Goal: Task Accomplishment & Management: Manage account settings

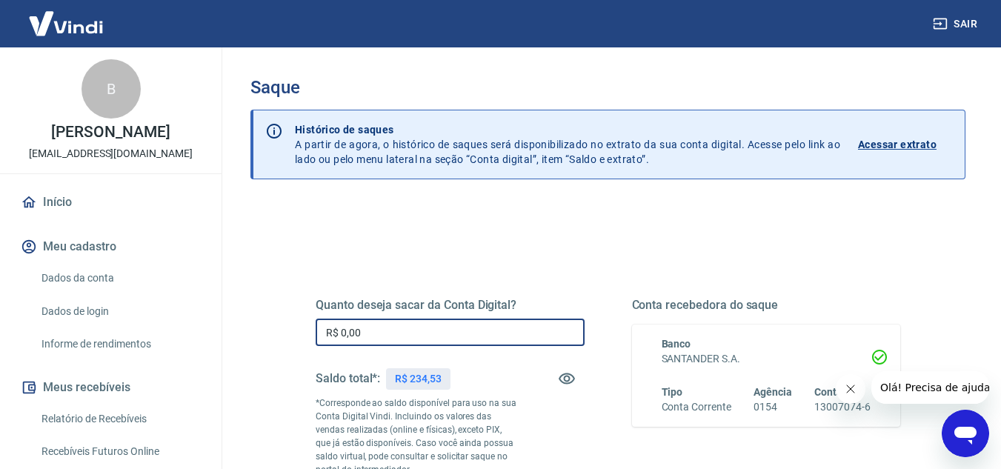
click at [402, 330] on input "R$ 0,00" at bounding box center [450, 331] width 269 height 27
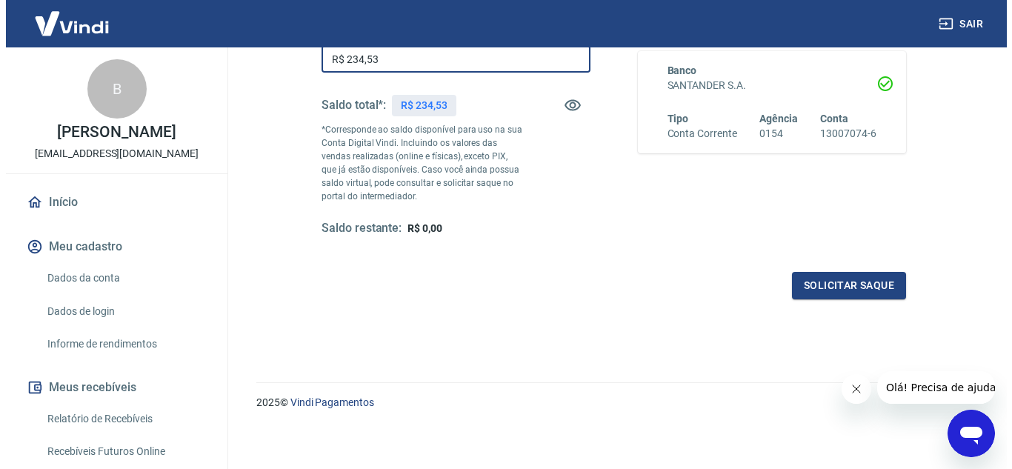
scroll to position [277, 0]
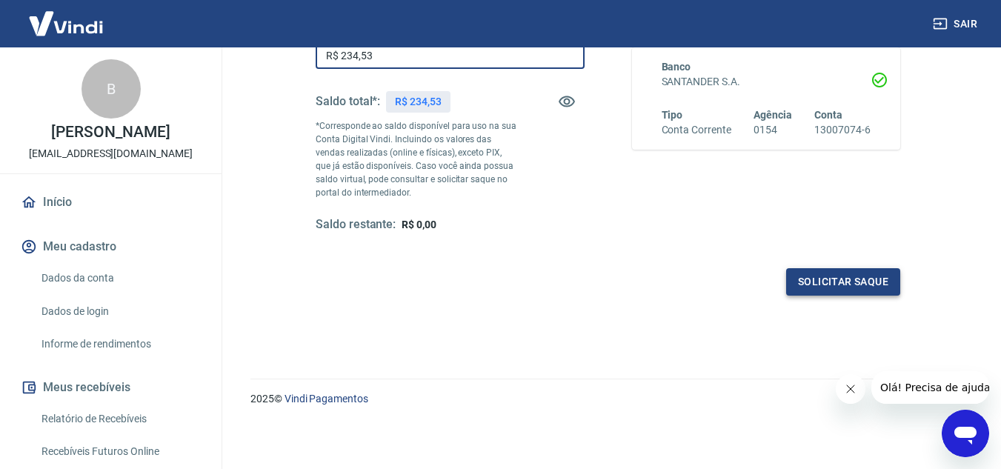
type input "R$ 234,53"
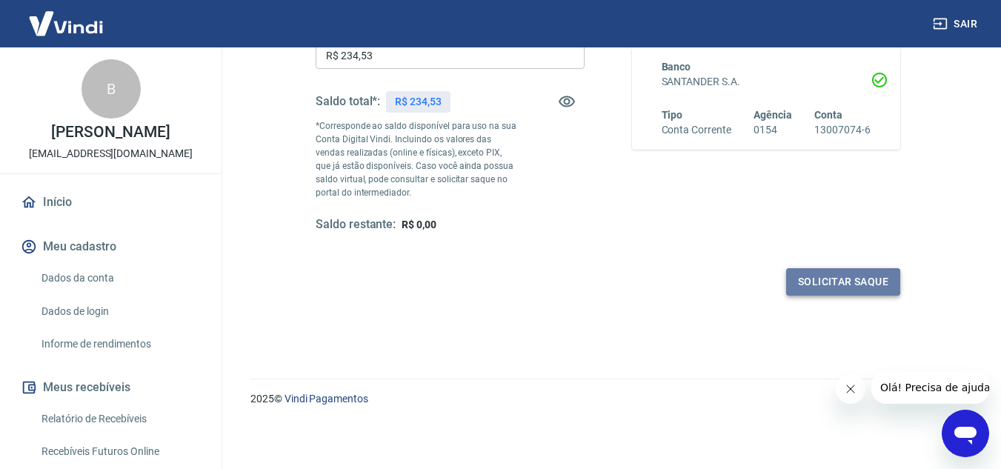
click at [869, 278] on button "Solicitar saque" at bounding box center [843, 281] width 114 height 27
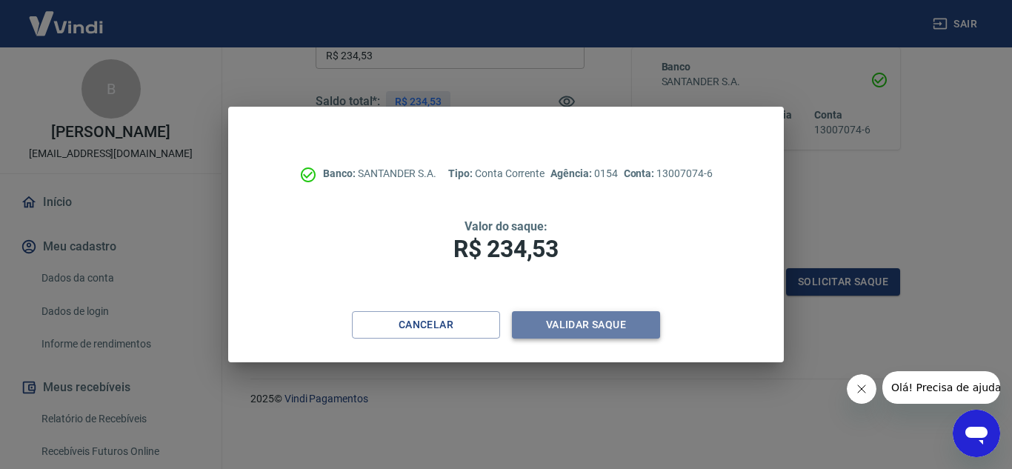
click at [627, 319] on button "Validar saque" at bounding box center [586, 324] width 148 height 27
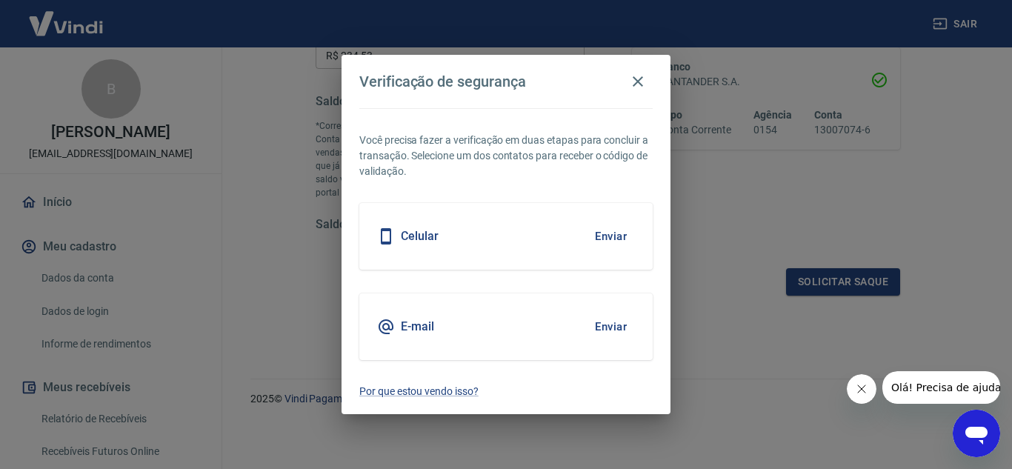
click at [561, 217] on div "Celular Enviar" at bounding box center [505, 236] width 293 height 67
click at [601, 234] on button "Enviar" at bounding box center [611, 236] width 48 height 31
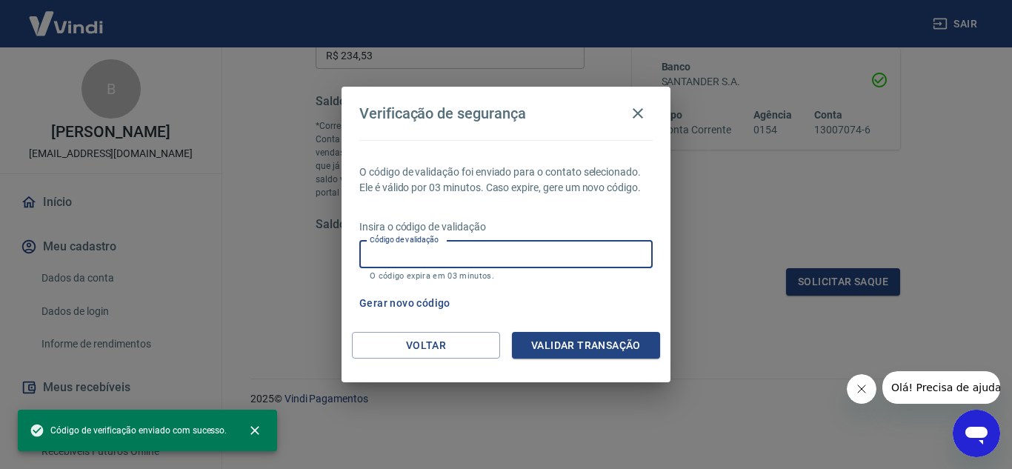
click at [545, 260] on input "Código de validação" at bounding box center [505, 254] width 293 height 27
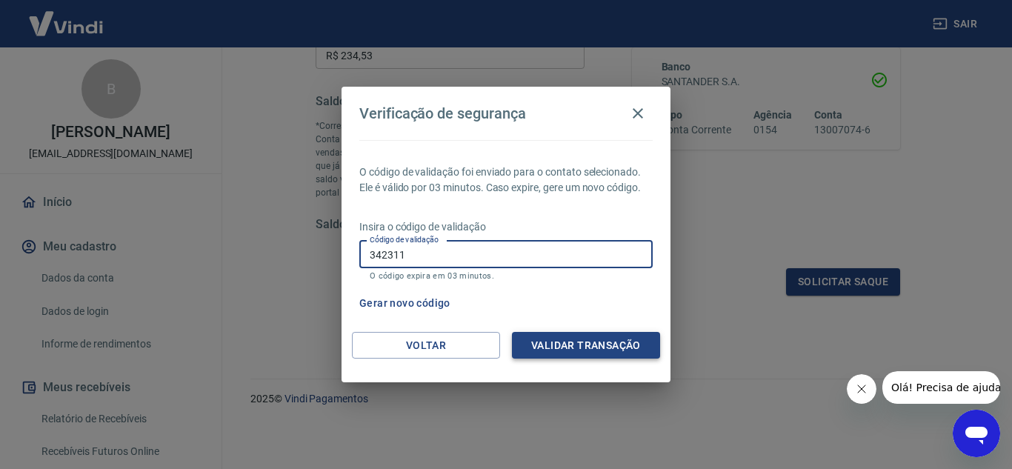
type input "342311"
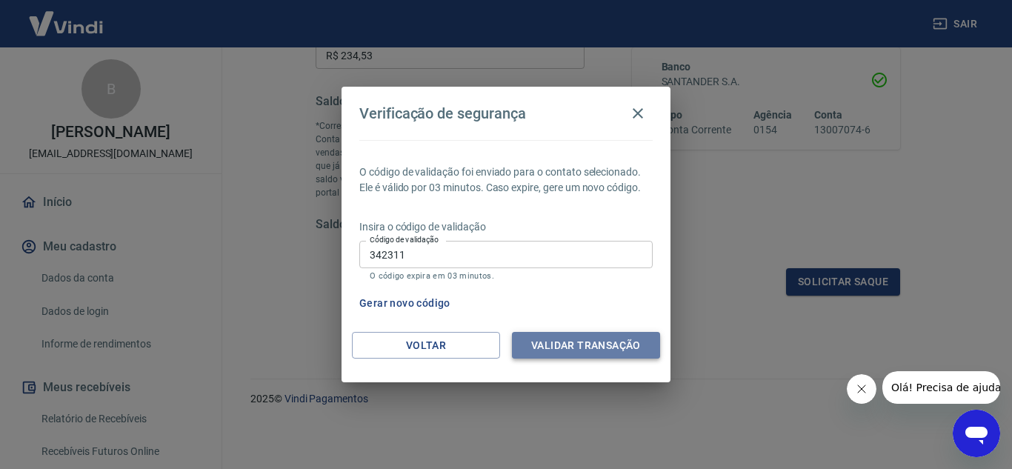
click at [567, 338] on button "Validar transação" at bounding box center [586, 345] width 148 height 27
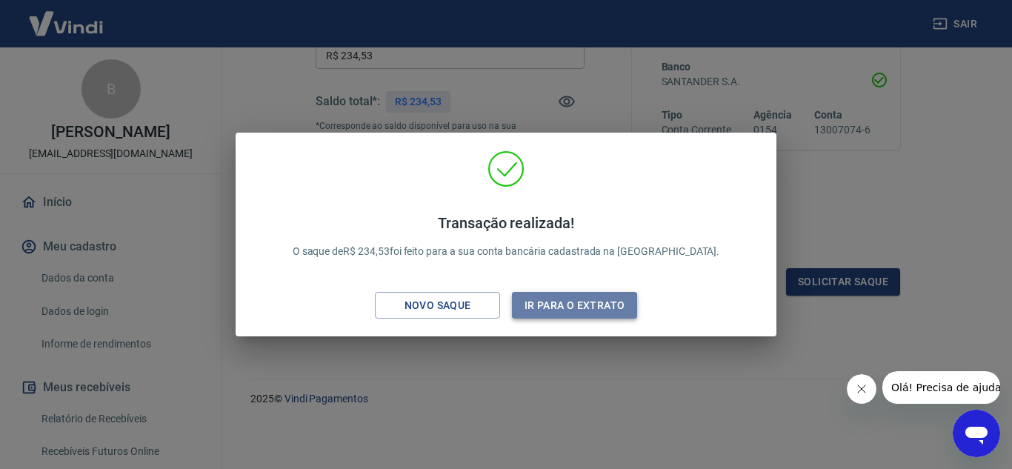
click at [595, 302] on button "Ir para o extrato" at bounding box center [574, 305] width 125 height 27
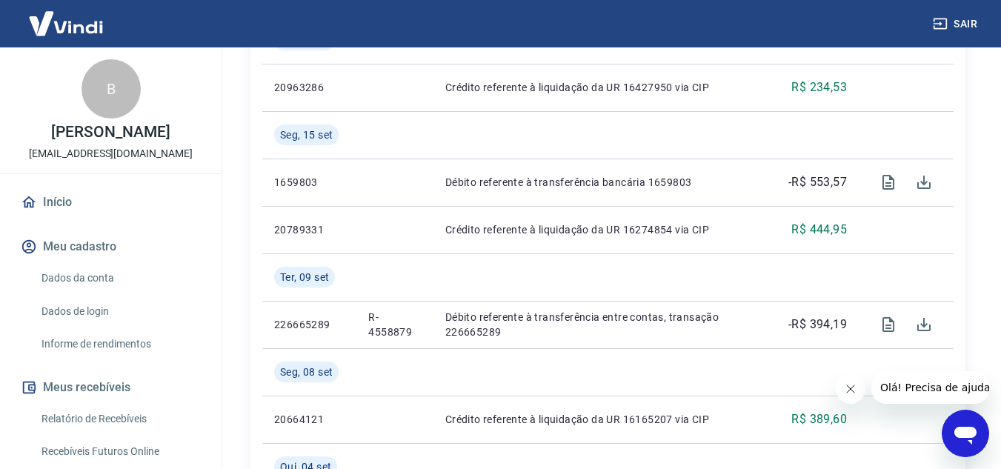
scroll to position [558, 0]
